Goal: Task Accomplishment & Management: Manage account settings

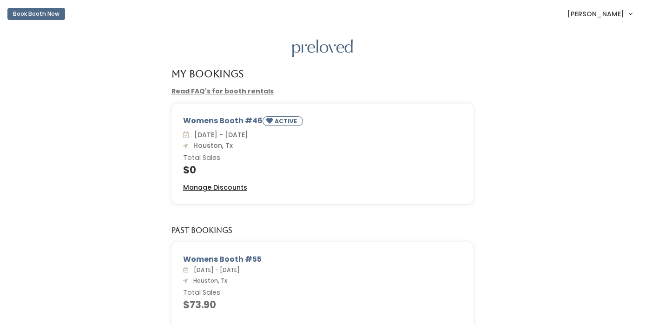
click at [236, 187] on u "Manage Discounts" at bounding box center [215, 186] width 64 height 9
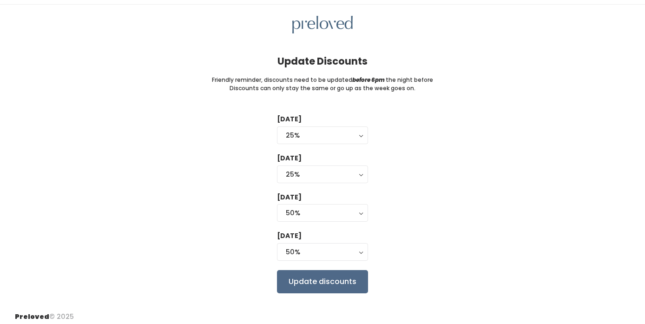
scroll to position [24, 0]
click at [343, 254] on div "50%" at bounding box center [322, 251] width 73 height 10
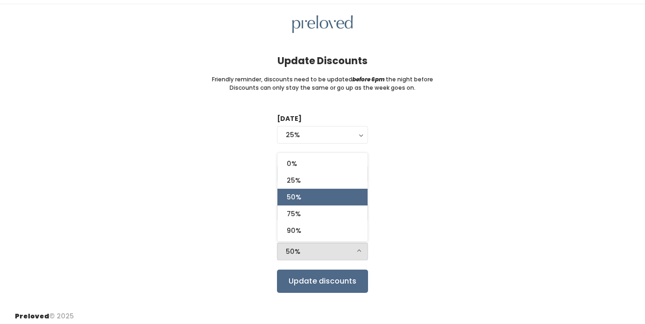
click at [343, 254] on div "50%" at bounding box center [322, 251] width 73 height 10
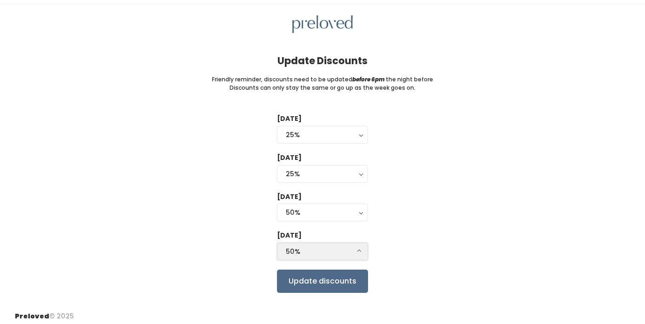
click at [343, 254] on div "50%" at bounding box center [322, 251] width 73 height 10
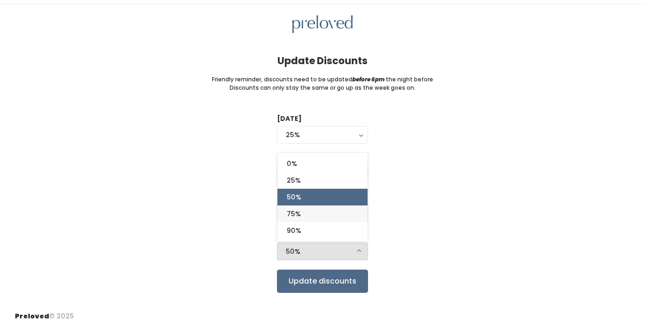
click at [326, 214] on link "75%" at bounding box center [322, 213] width 90 height 17
select select "75%"
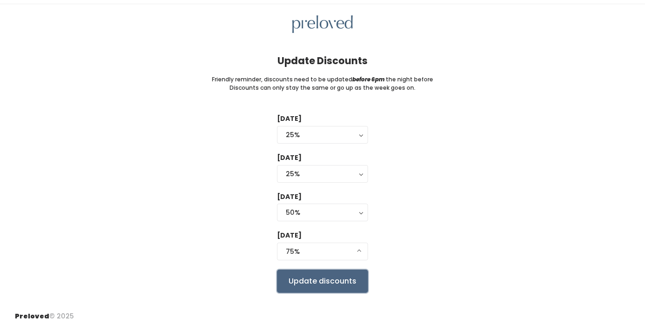
click at [337, 281] on input "Update discounts" at bounding box center [322, 280] width 91 height 23
